Goal: Transaction & Acquisition: Purchase product/service

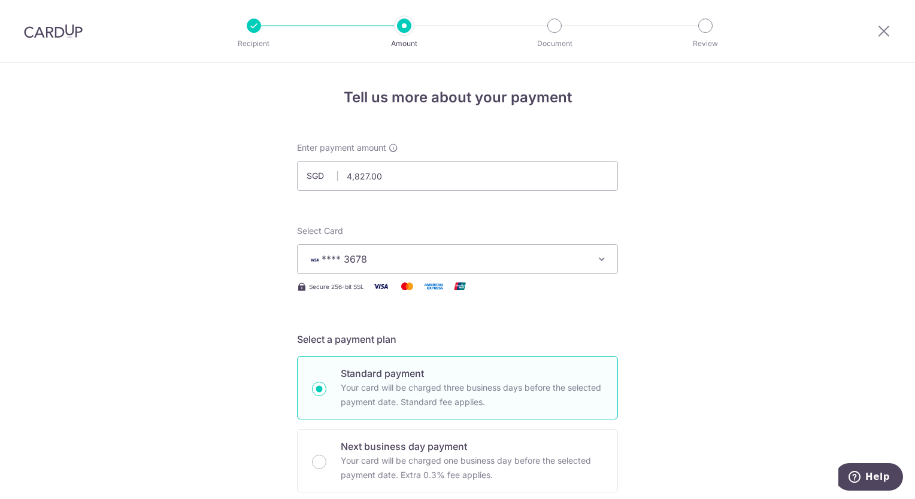
scroll to position [781, 0]
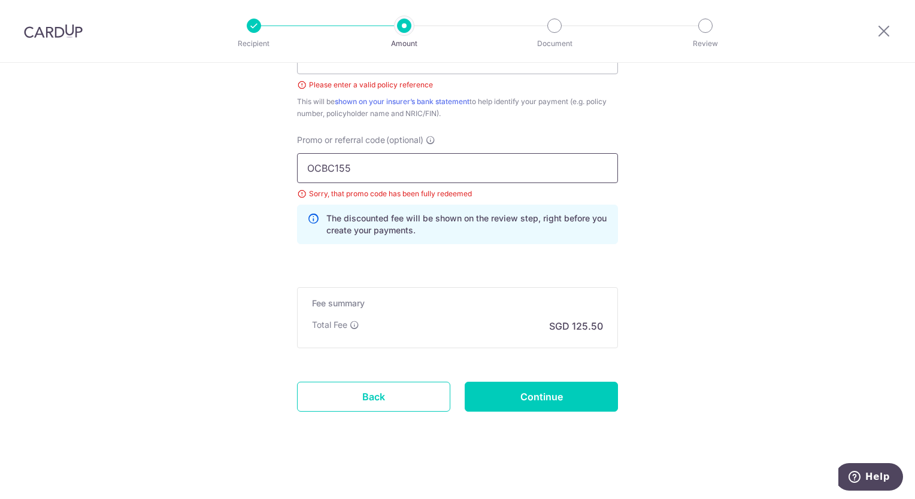
click at [342, 166] on input "OCBC155" at bounding box center [457, 168] width 321 height 30
type input "OCBC195"
click at [554, 386] on input "Continue" at bounding box center [541, 397] width 153 height 30
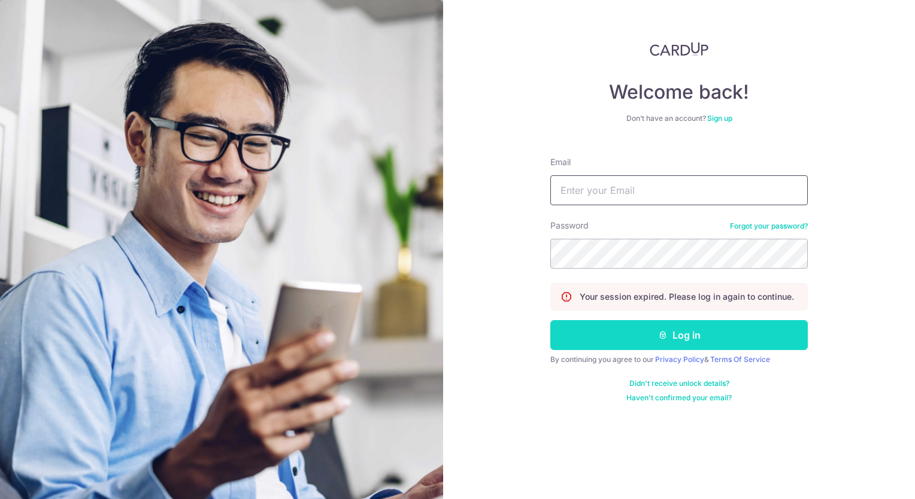
type input "[EMAIL_ADDRESS][DOMAIN_NAME]"
click at [698, 335] on button "Log in" at bounding box center [679, 335] width 258 height 30
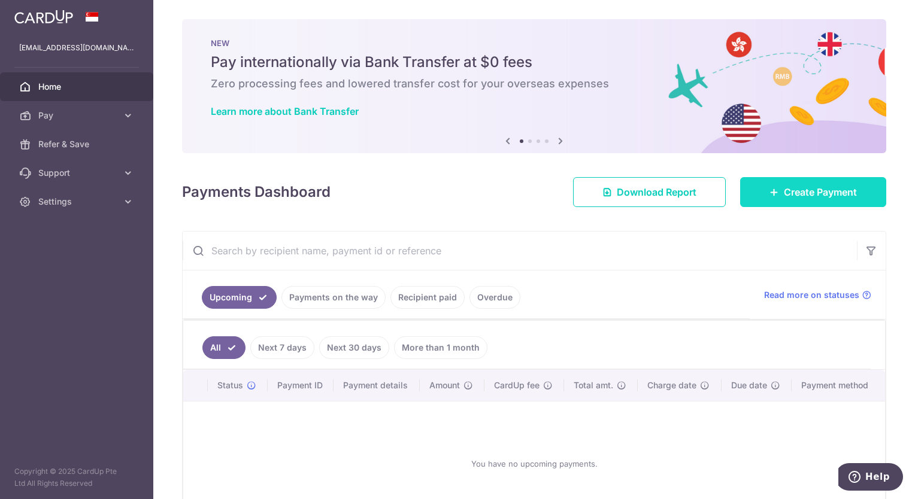
click at [812, 198] on span "Create Payment" at bounding box center [820, 192] width 73 height 14
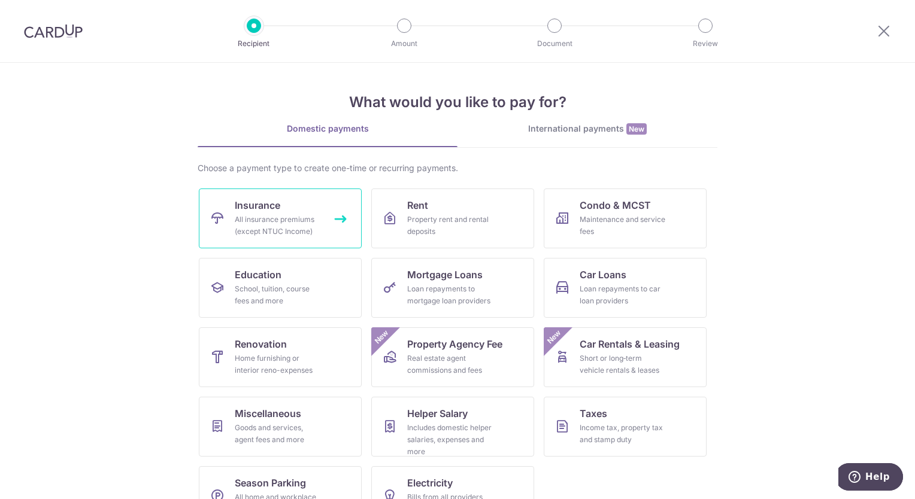
click at [295, 213] on link "Insurance All insurance premiums (except NTUC Income)" at bounding box center [280, 219] width 163 height 60
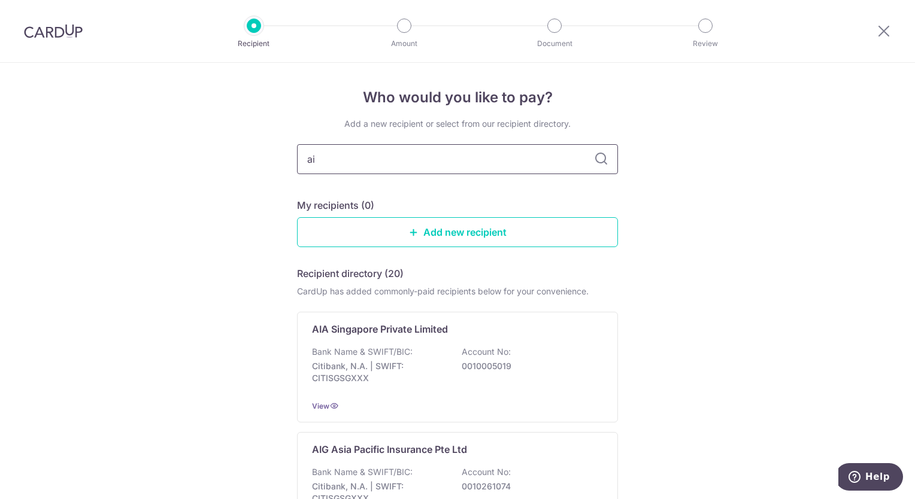
type input "aia"
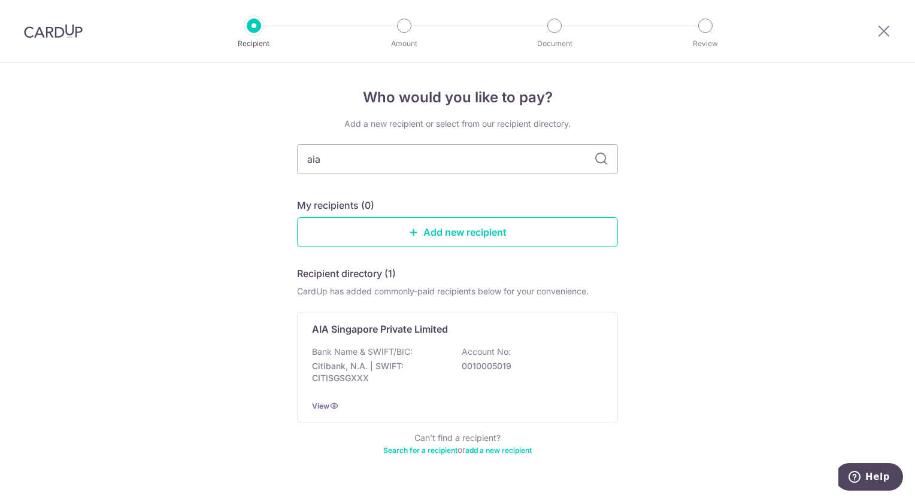
click at [595, 162] on icon at bounding box center [601, 159] width 14 height 14
drag, startPoint x: 417, startPoint y: 157, endPoint x: 265, endPoint y: 161, distance: 152.2
click at [265, 161] on div "Who would you like to pay? Add a new recipient or select from our recipient dir…" at bounding box center [457, 295] width 915 height 464
type input "AIA"
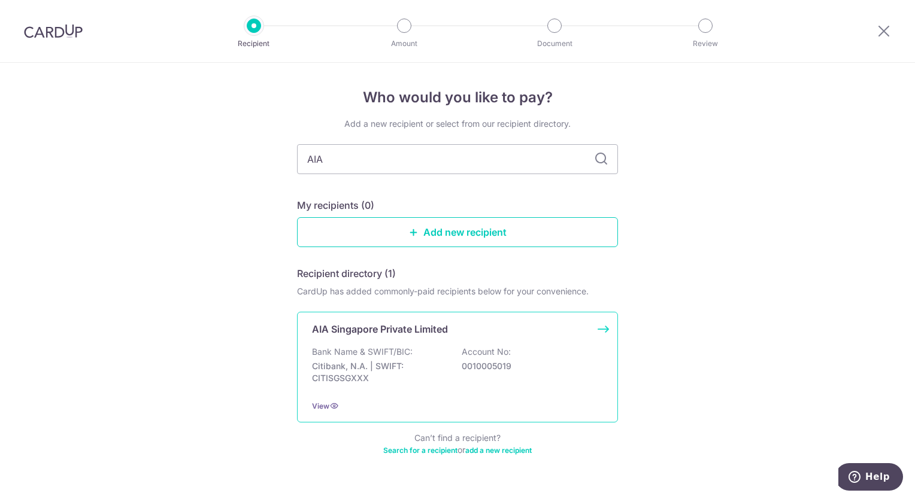
click at [389, 353] on p "Bank Name & SWIFT/BIC:" at bounding box center [362, 352] width 101 height 12
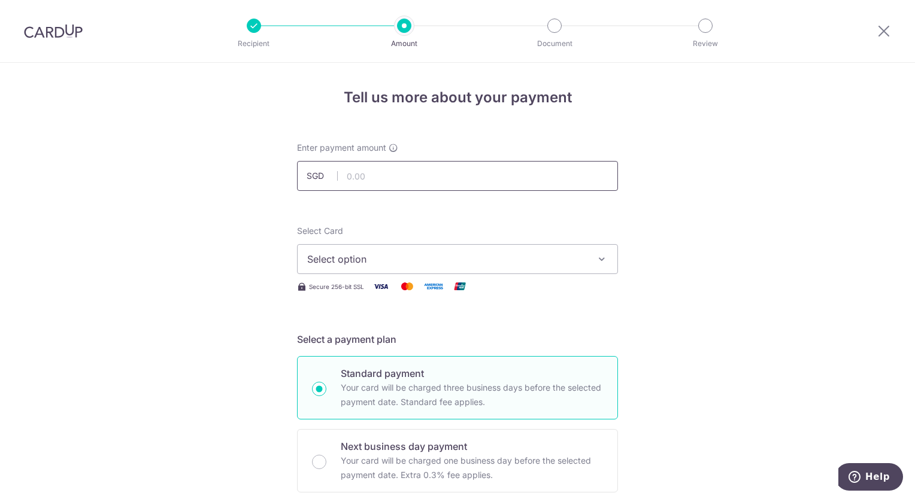
click at [467, 183] on input "text" at bounding box center [457, 176] width 321 height 30
type input "4,827.00"
type input "OCBC195"
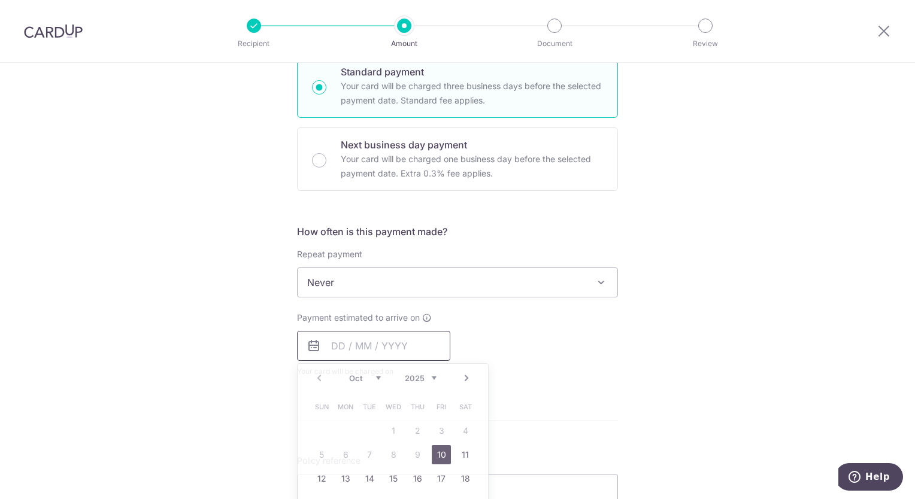
type input "4,827.00"
click at [442, 446] on link "10" at bounding box center [441, 455] width 19 height 19
type input "[DATE]"
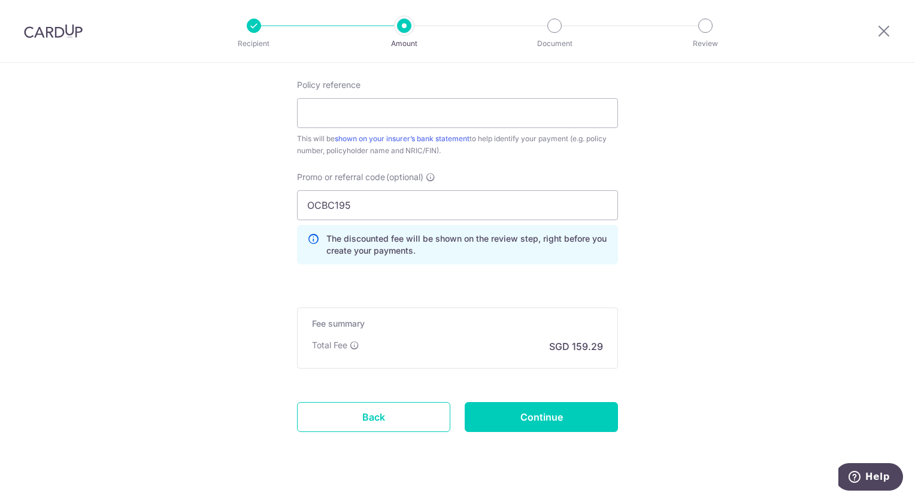
scroll to position [734, 0]
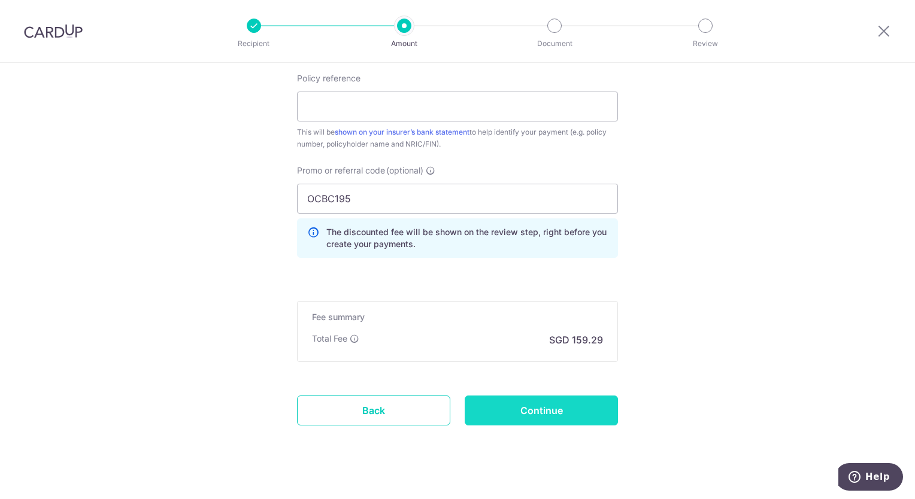
click at [574, 406] on input "Continue" at bounding box center [541, 411] width 153 height 30
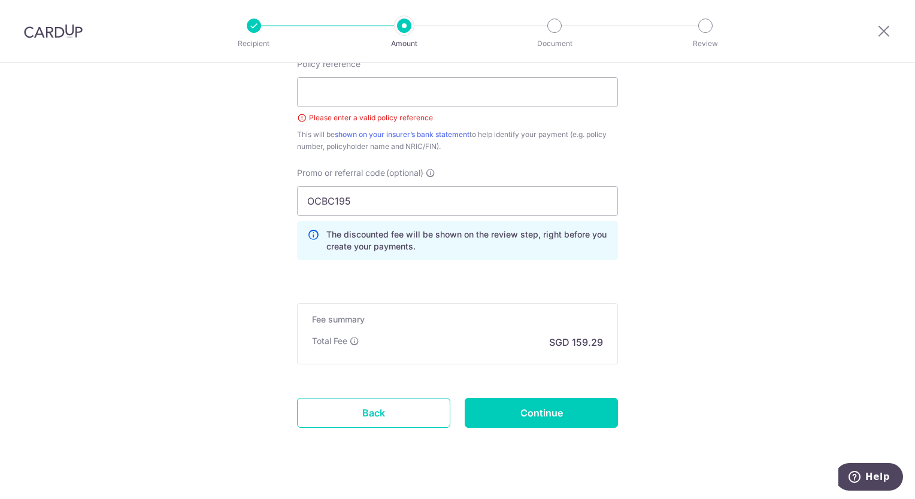
scroll to position [776, 0]
